Goal: Transaction & Acquisition: Download file/media

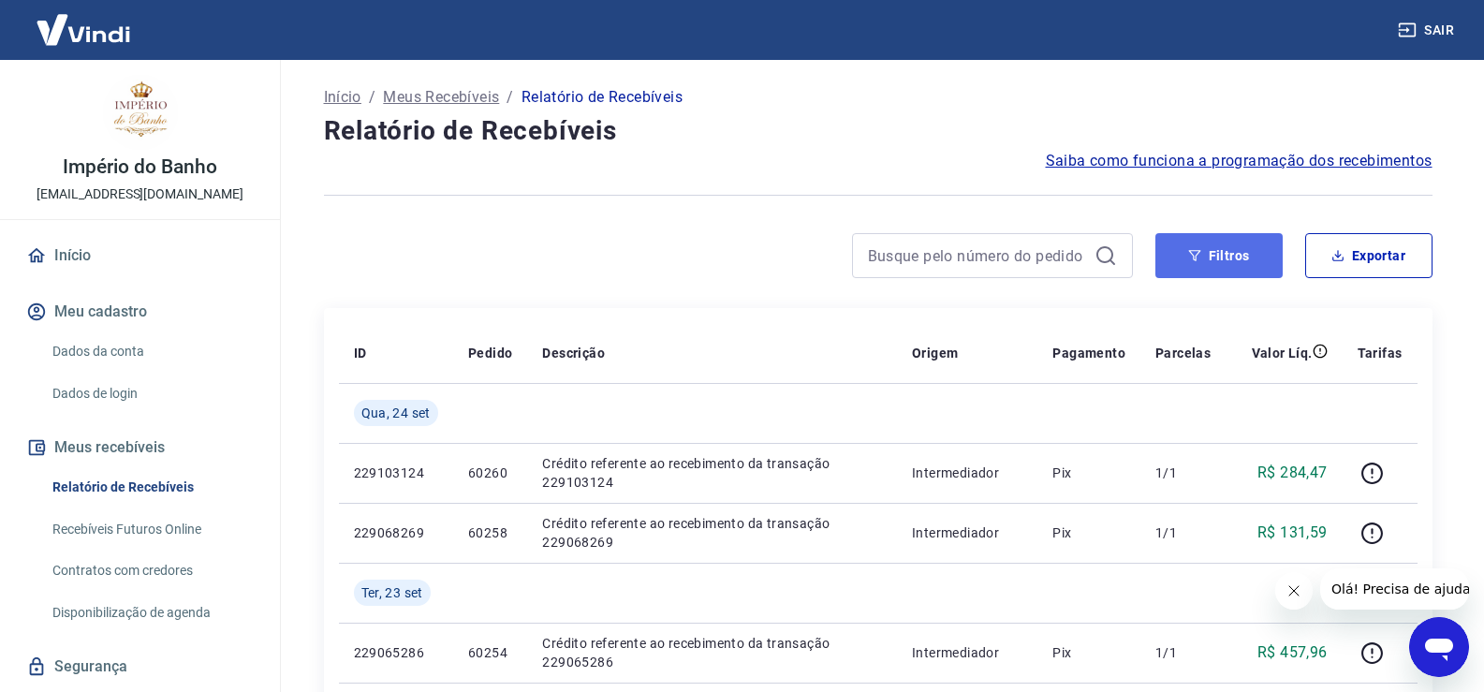
click at [1217, 259] on button "Filtros" at bounding box center [1219, 255] width 127 height 45
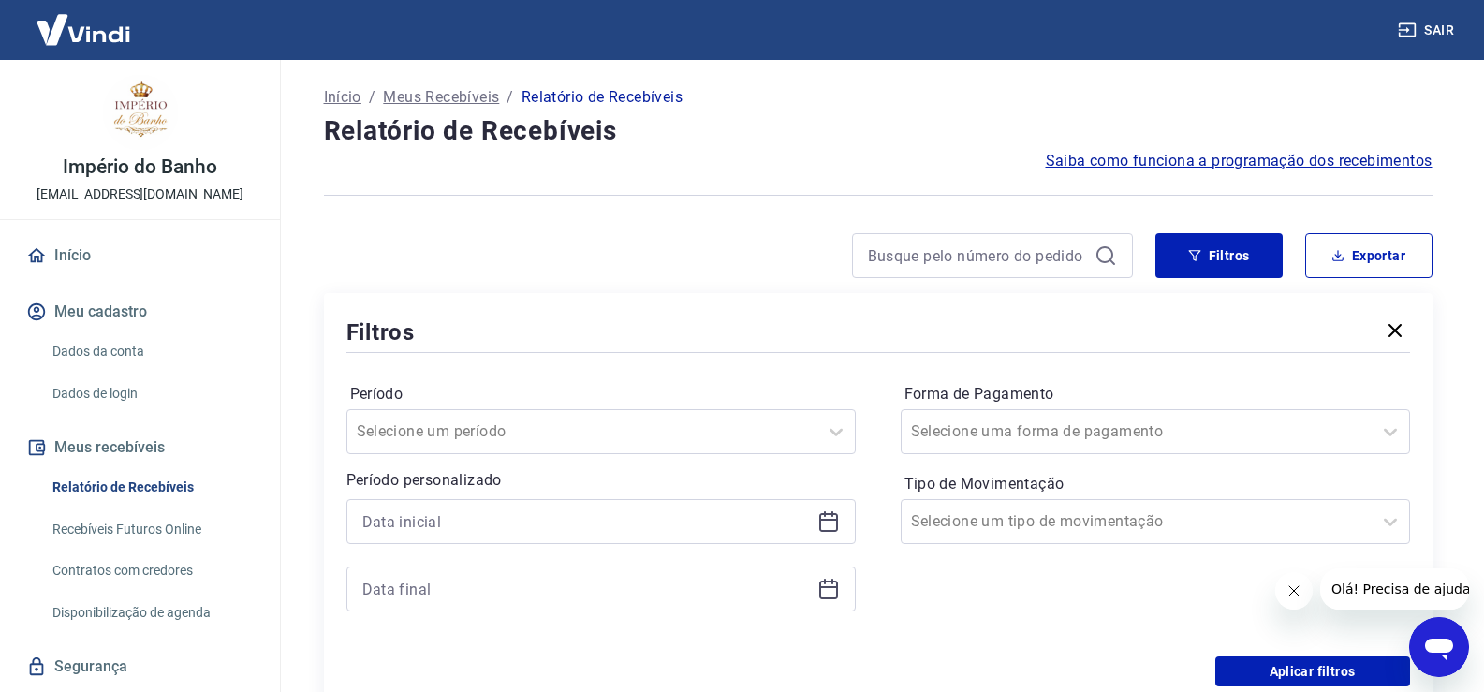
click at [826, 525] on icon at bounding box center [829, 521] width 22 height 22
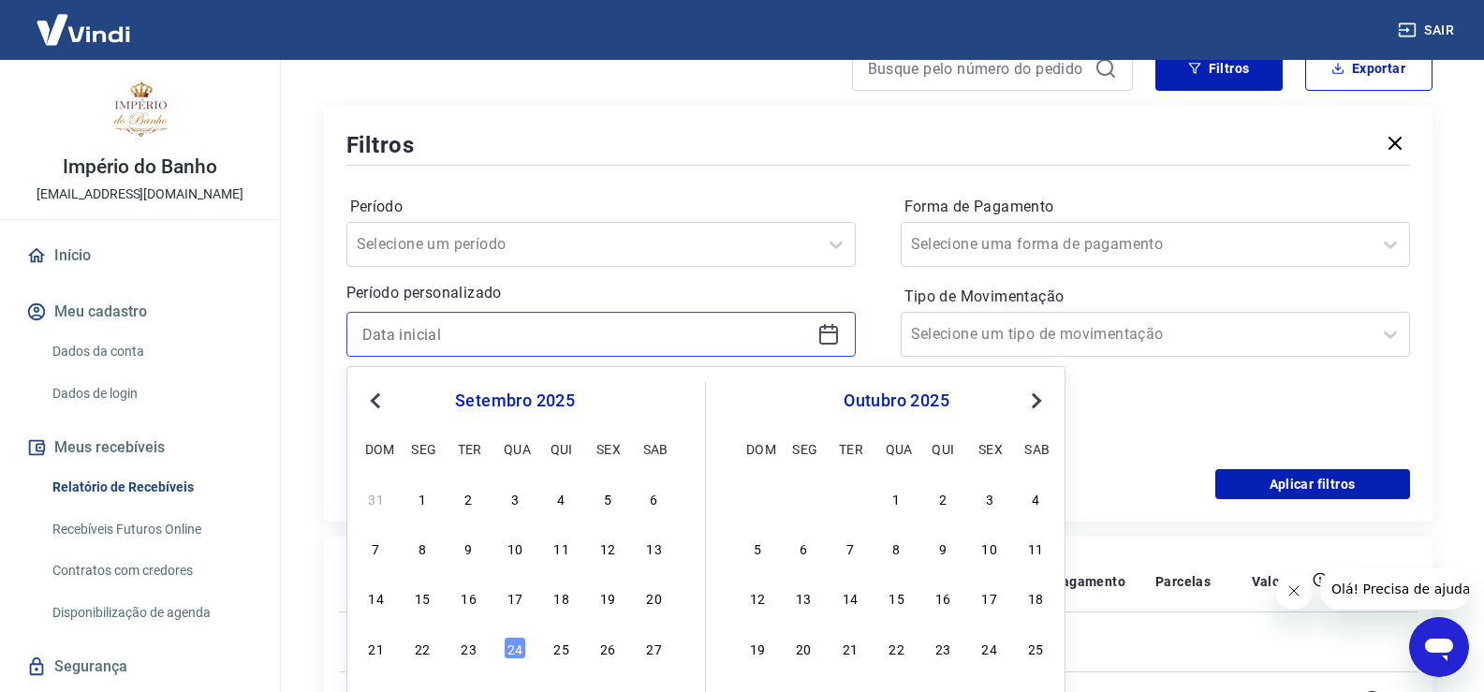
scroll to position [281, 0]
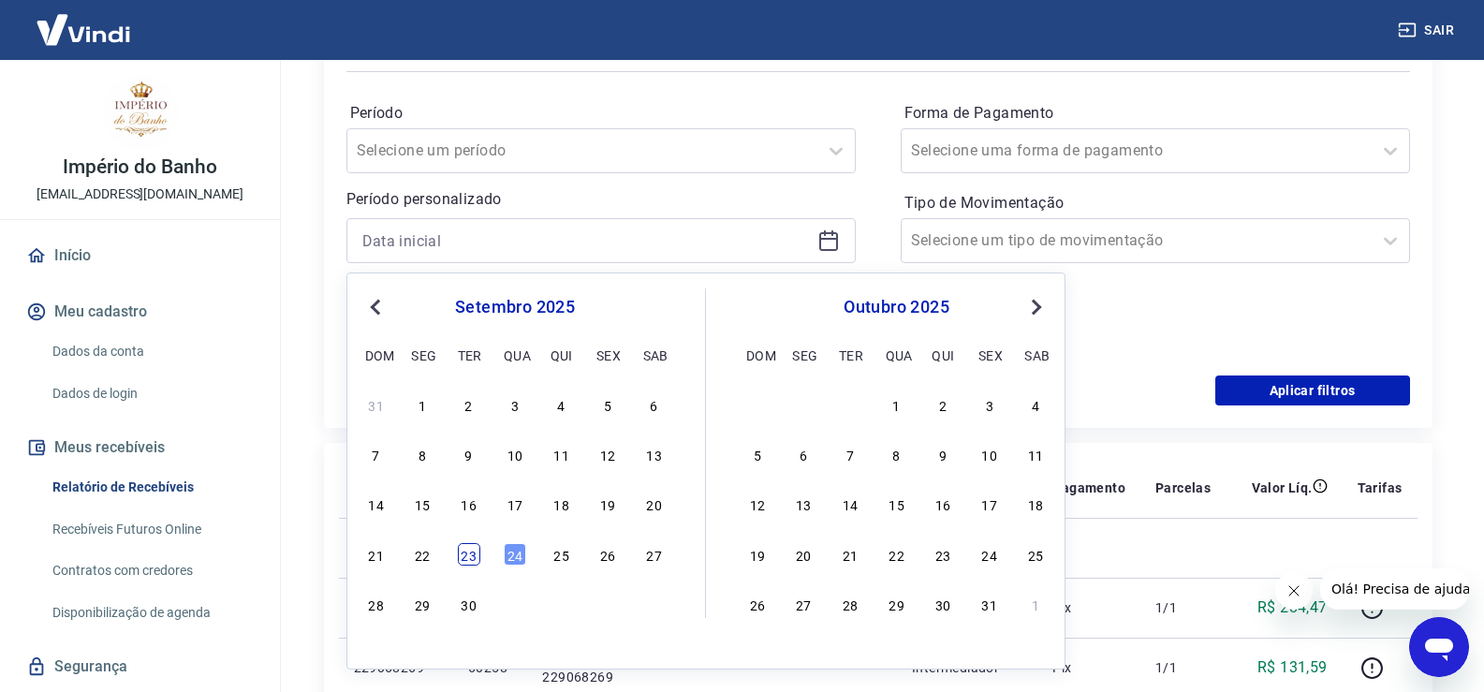
click at [463, 554] on div "23" at bounding box center [469, 554] width 22 height 22
type input "[DATE]"
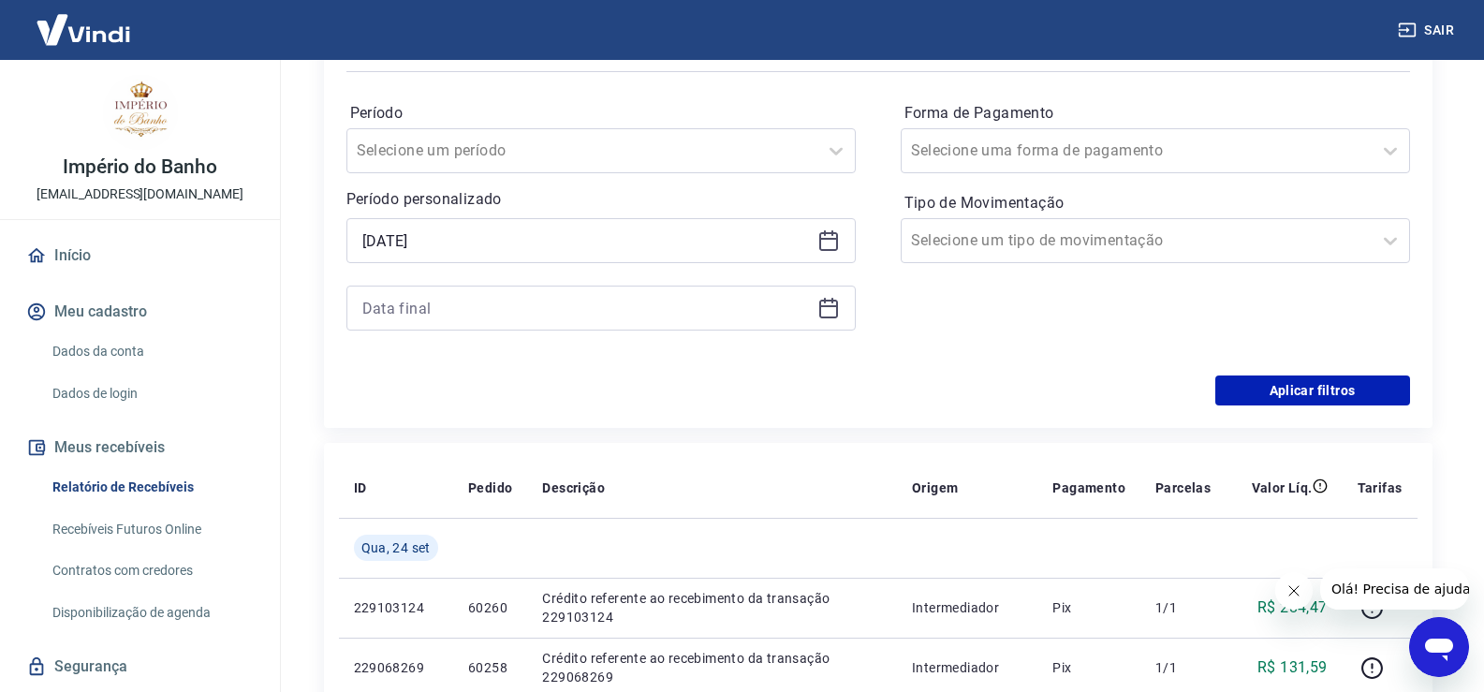
scroll to position [375, 0]
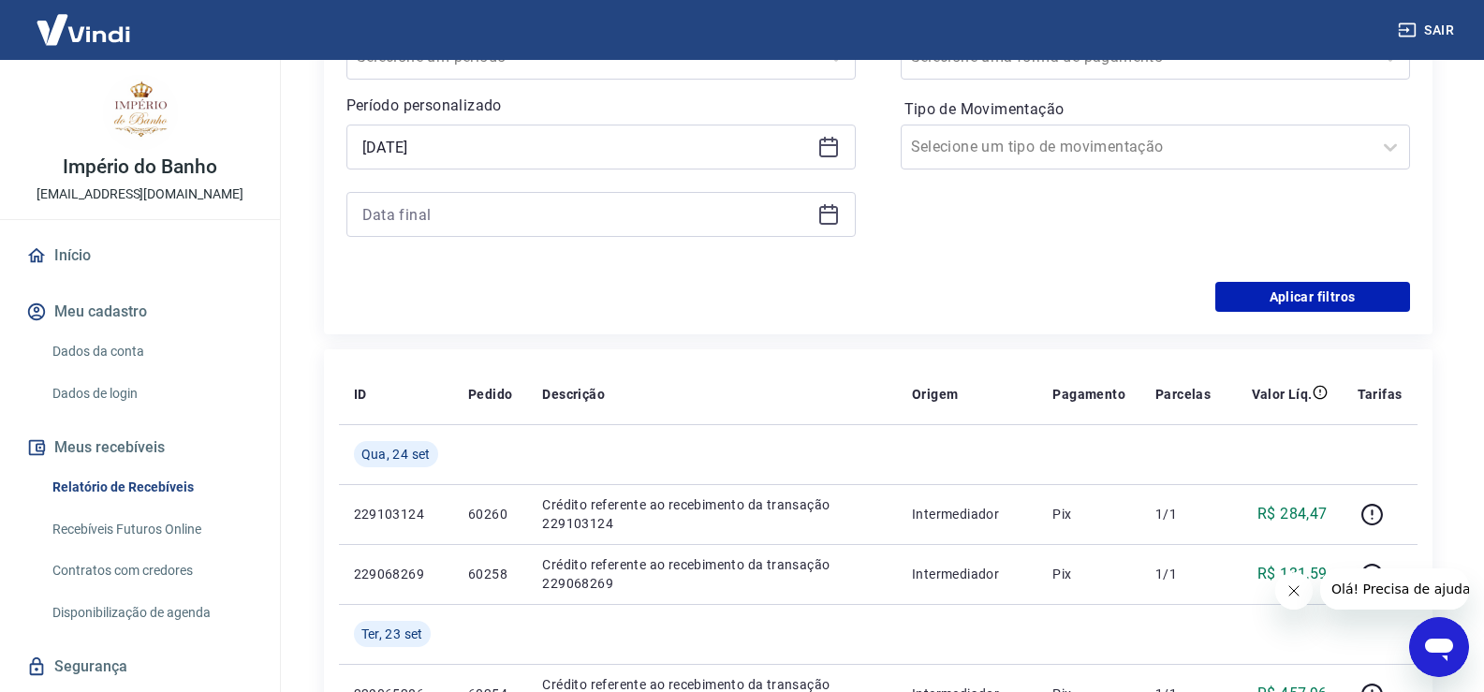
click at [834, 217] on icon at bounding box center [829, 214] width 22 height 22
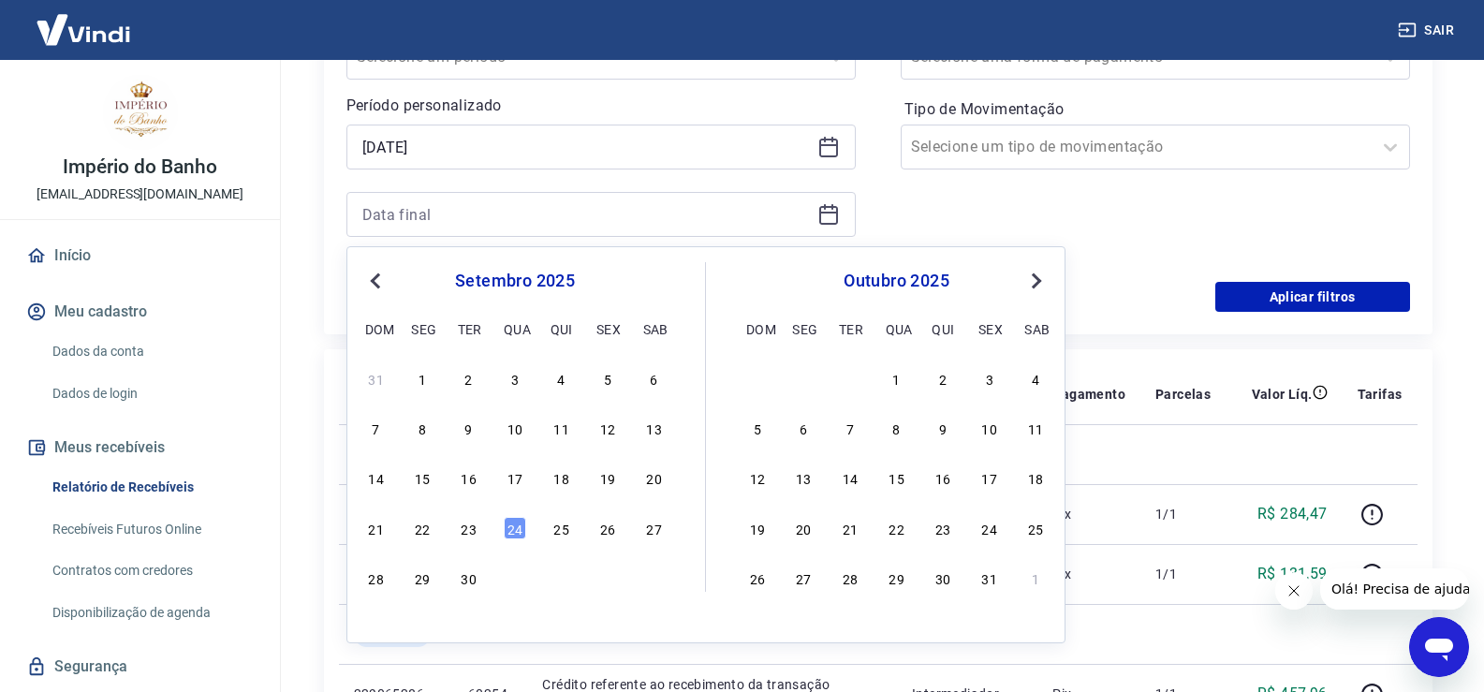
click at [463, 540] on div "21 22 23 24 25 26 27" at bounding box center [514, 527] width 305 height 27
click at [464, 534] on div "23" at bounding box center [469, 528] width 22 height 22
type input "[DATE]"
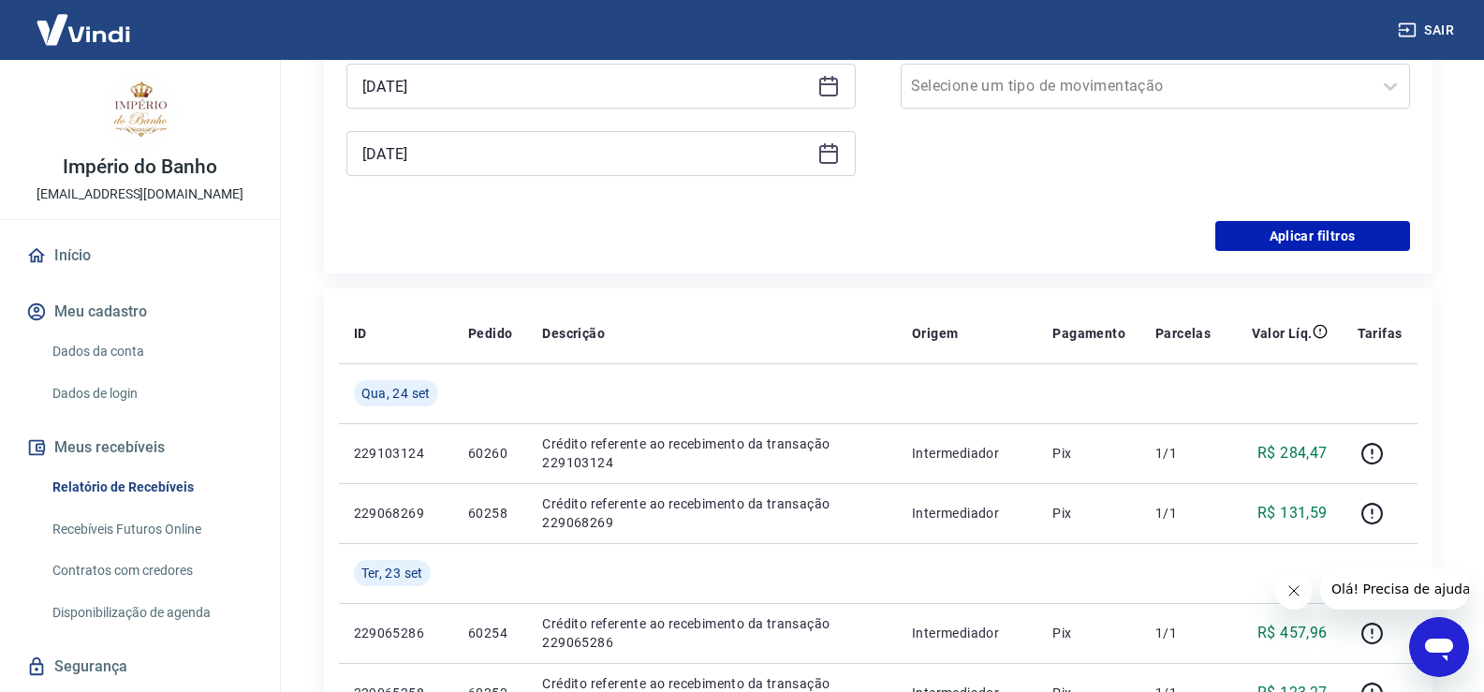
scroll to position [468, 0]
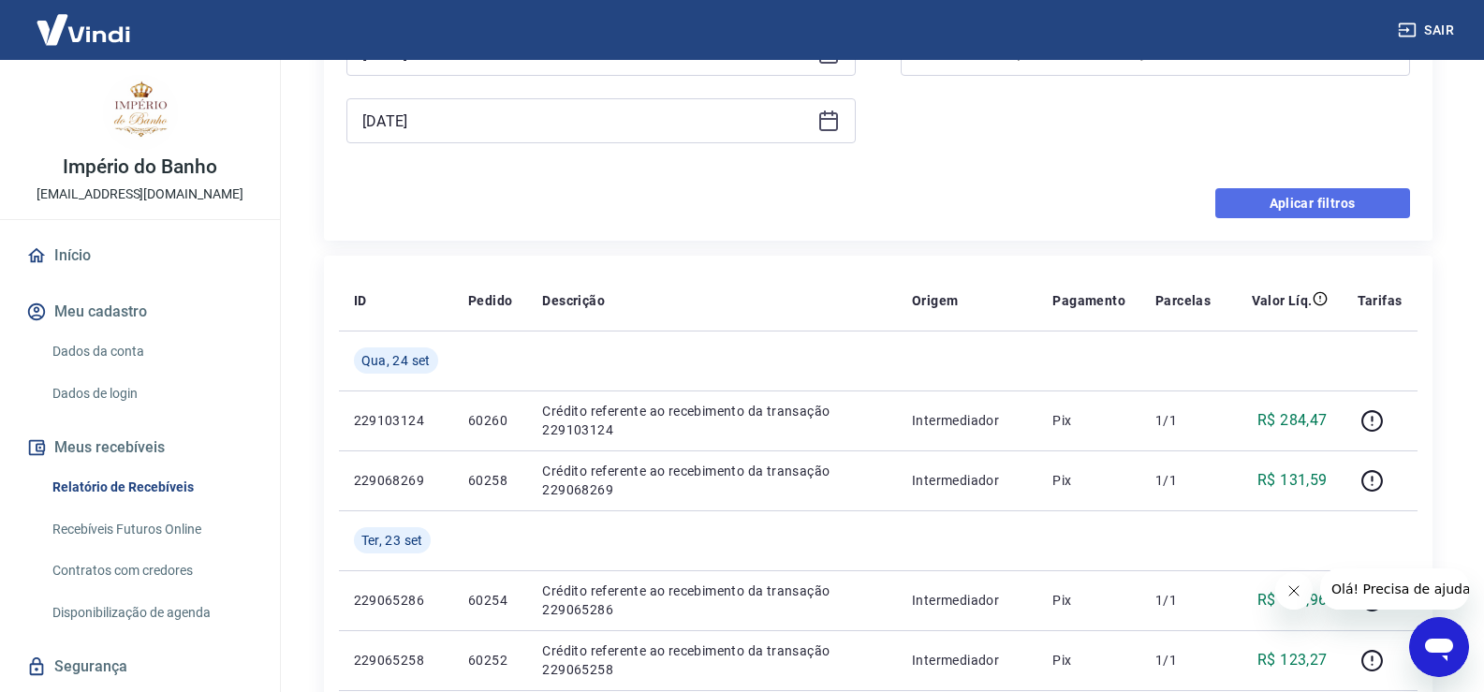
click at [1301, 197] on button "Aplicar filtros" at bounding box center [1313, 203] width 195 height 30
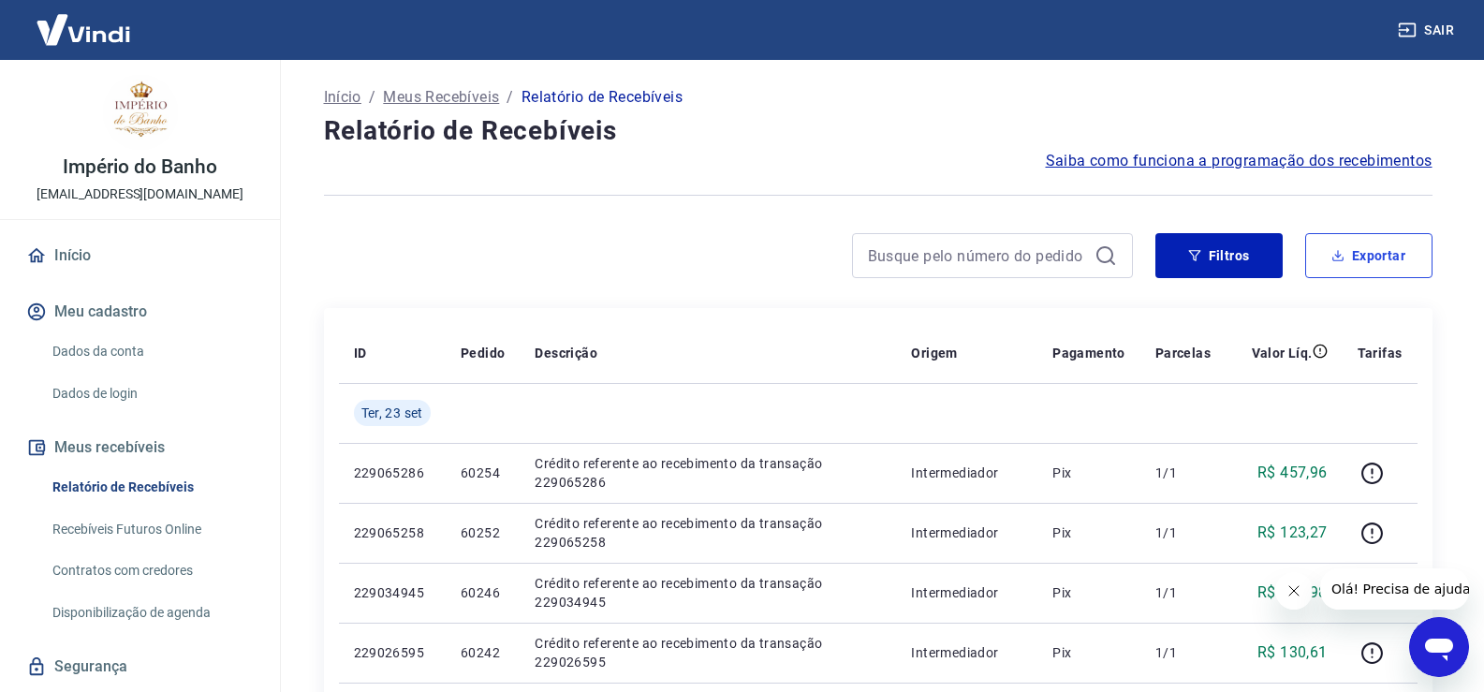
click at [1376, 260] on button "Exportar" at bounding box center [1369, 255] width 127 height 45
type input "[DATE]"
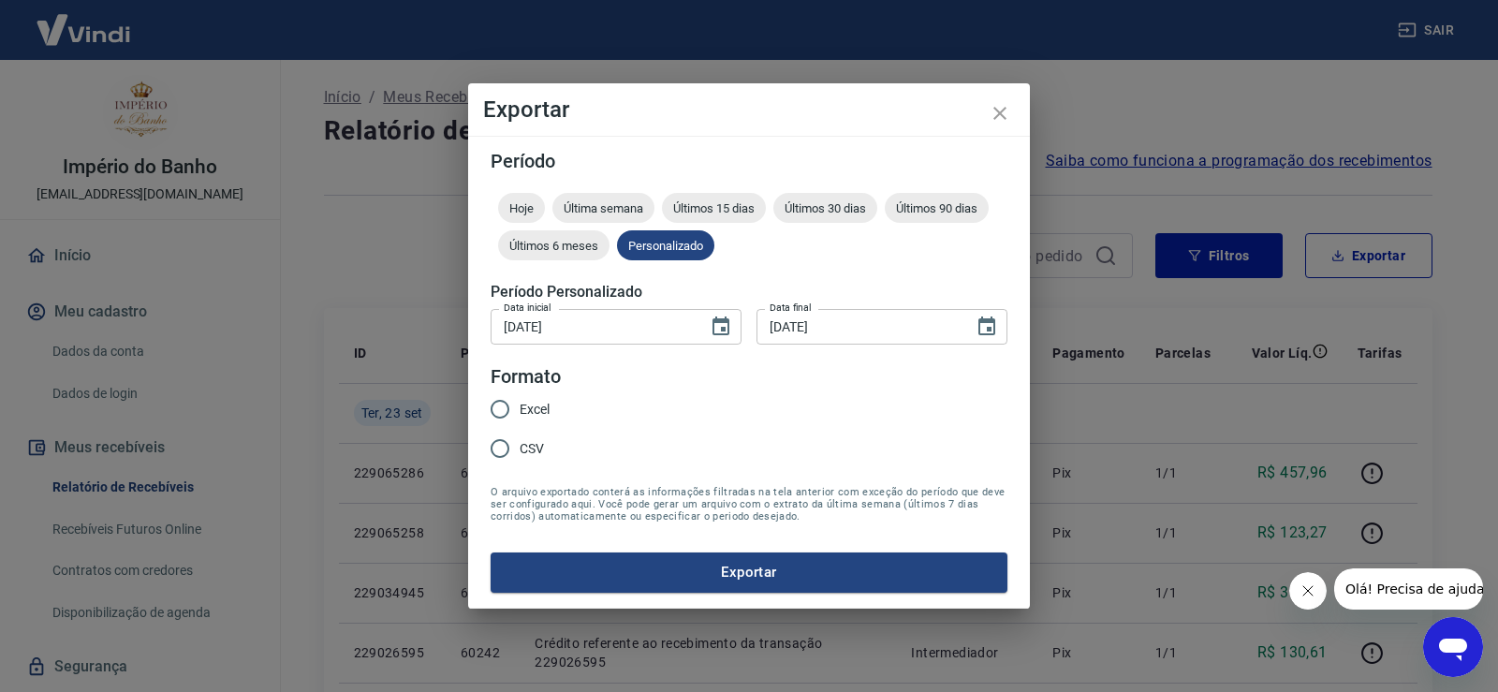
drag, startPoint x: 533, startPoint y: 408, endPoint x: 615, endPoint y: 441, distance: 88.7
click at [532, 409] on span "Excel" at bounding box center [535, 410] width 30 height 20
click at [520, 409] on input "Excel" at bounding box center [499, 409] width 39 height 39
radio input "true"
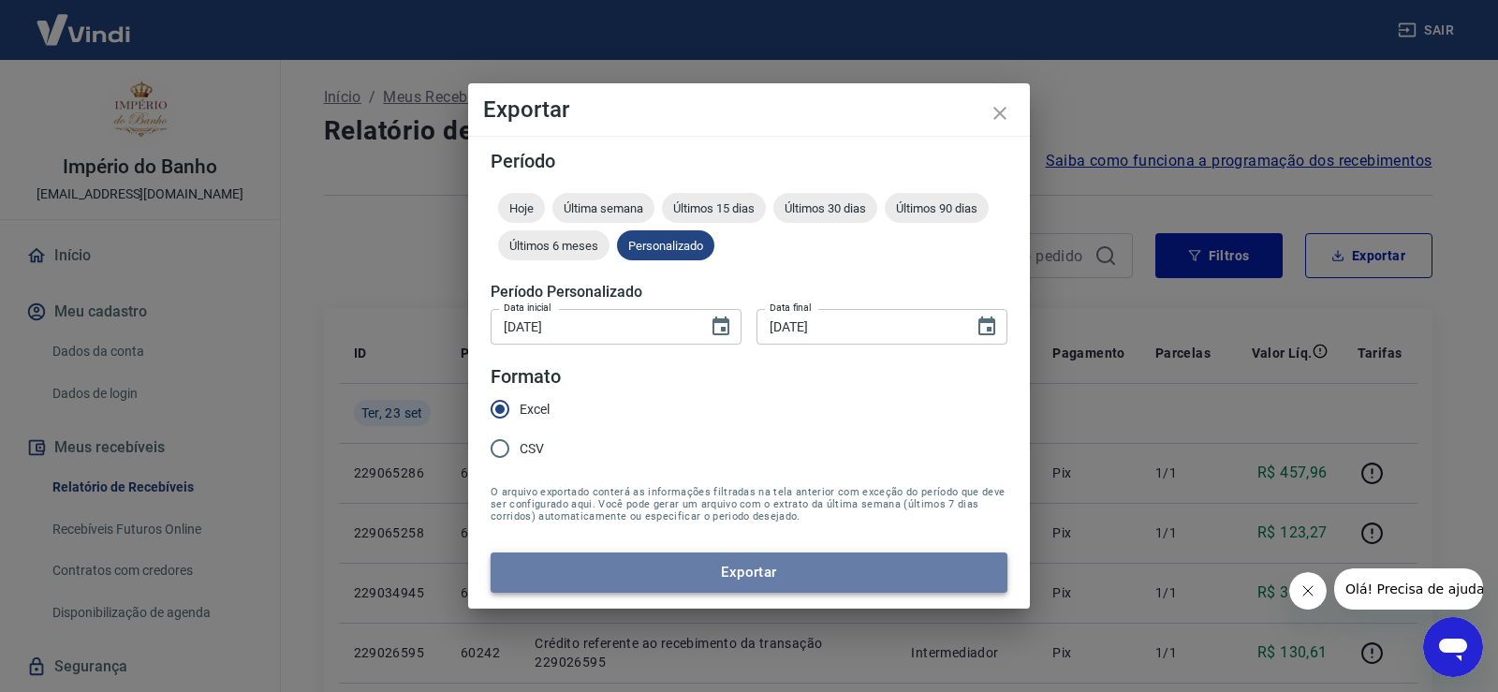
click at [786, 572] on button "Exportar" at bounding box center [749, 572] width 517 height 39
